Goal: Navigation & Orientation: Go to known website

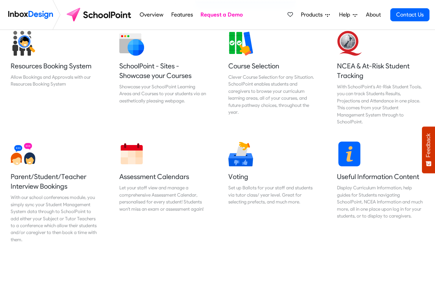
scroll to position [289, 0]
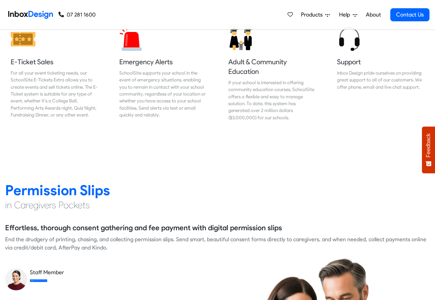
scroll to position [866, 0]
